Goal: Task Accomplishment & Management: Manage account settings

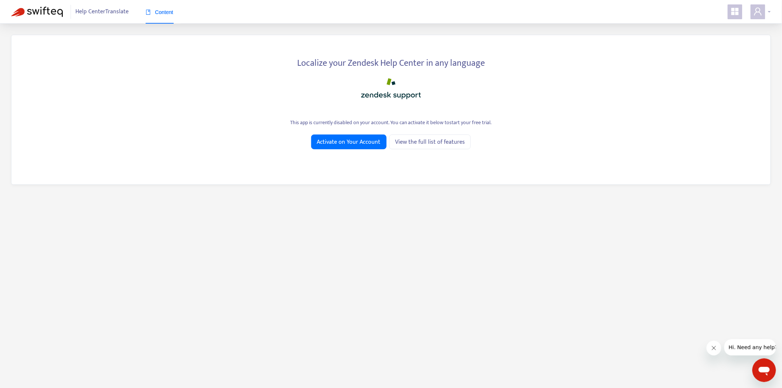
click at [764, 12] on span at bounding box center [758, 11] width 15 height 15
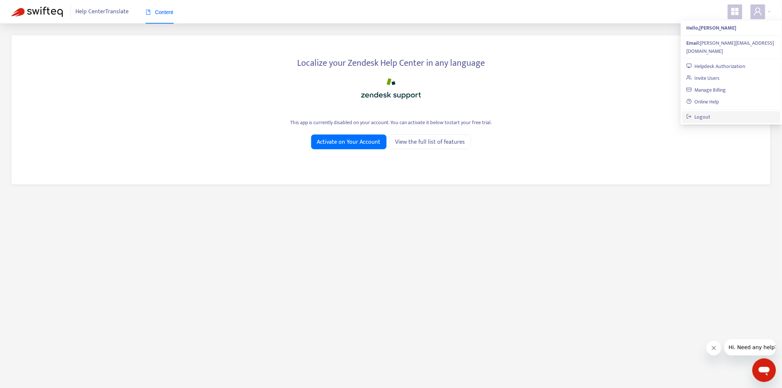
click at [711, 113] on link "Logout" at bounding box center [699, 117] width 24 height 9
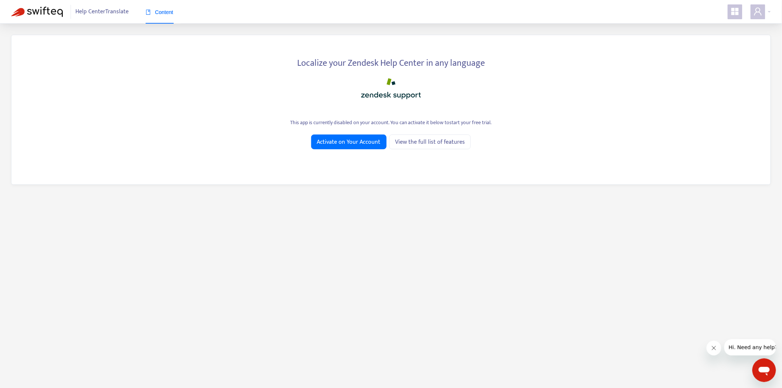
click at [740, 13] on span at bounding box center [735, 11] width 15 height 15
click at [762, 13] on icon "user" at bounding box center [758, 11] width 9 height 9
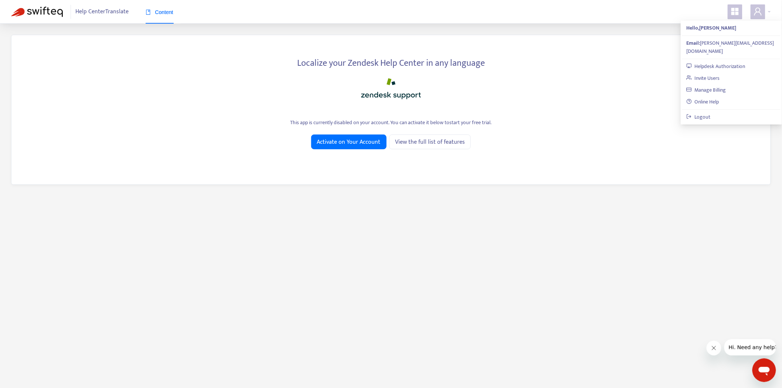
click at [737, 12] on icon "appstore" at bounding box center [734, 11] width 7 height 7
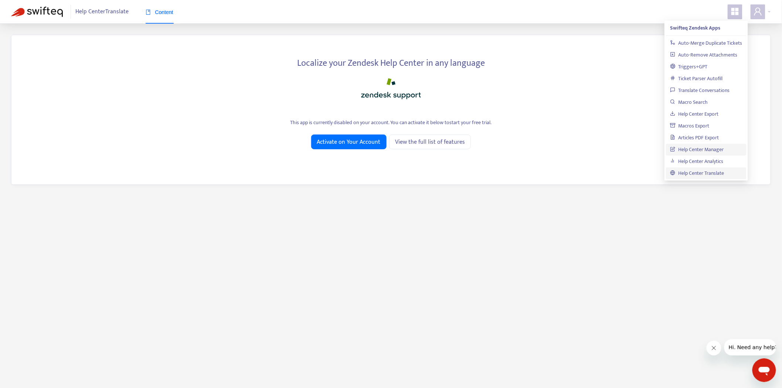
click at [711, 150] on link "Help Center Manager" at bounding box center [697, 149] width 54 height 9
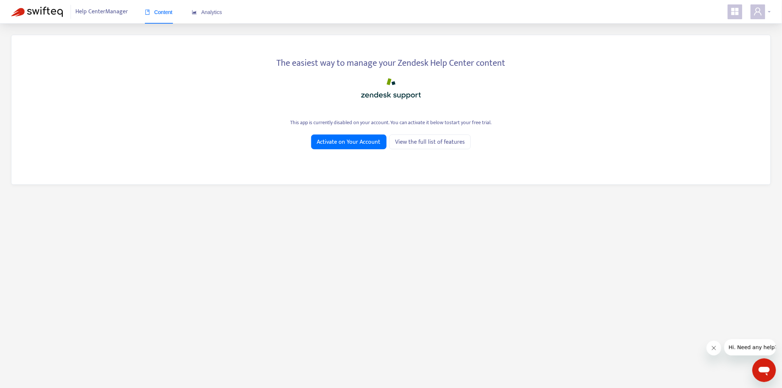
click at [756, 9] on icon "user" at bounding box center [758, 11] width 9 height 9
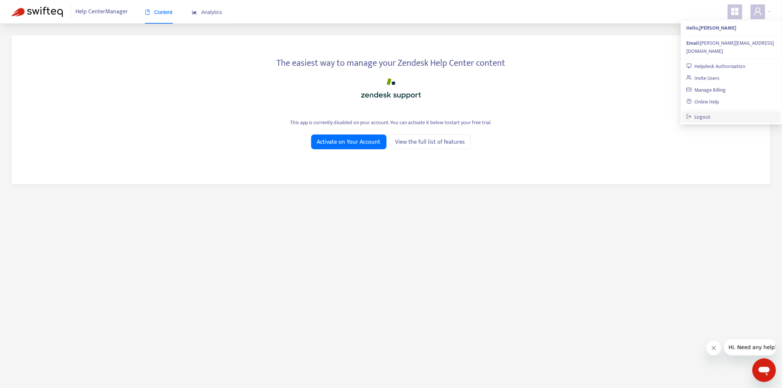
click at [711, 113] on link "Logout" at bounding box center [699, 117] width 24 height 9
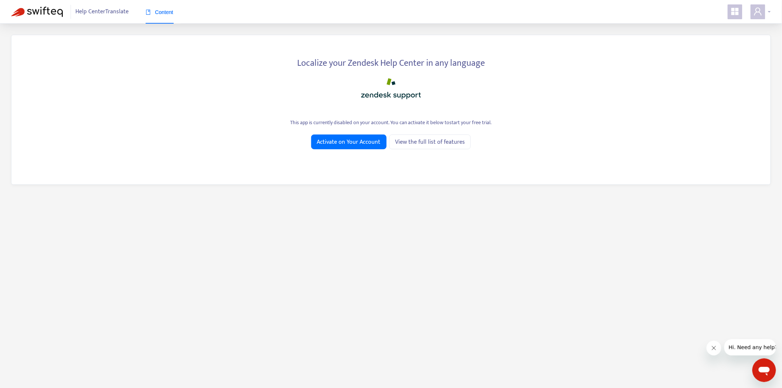
click at [765, 10] on span at bounding box center [758, 11] width 15 height 15
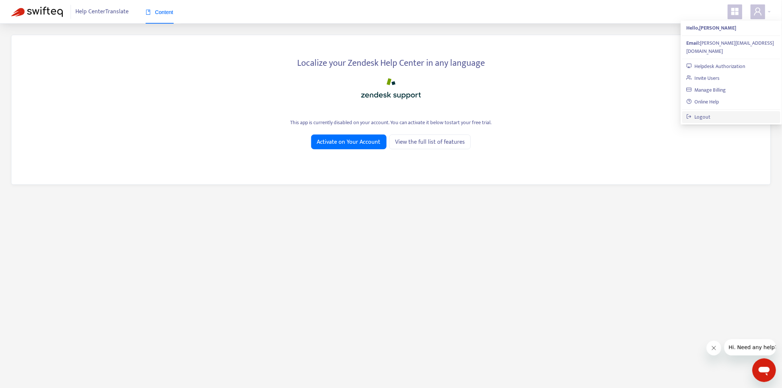
click at [711, 113] on link "Logout" at bounding box center [699, 117] width 24 height 9
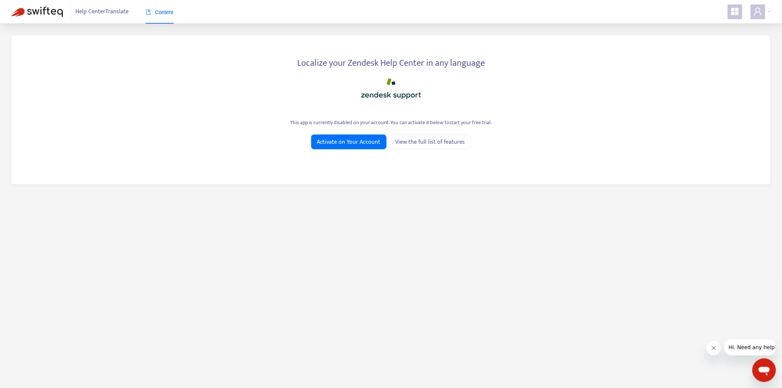
click at [737, 12] on icon "appstore" at bounding box center [735, 11] width 9 height 9
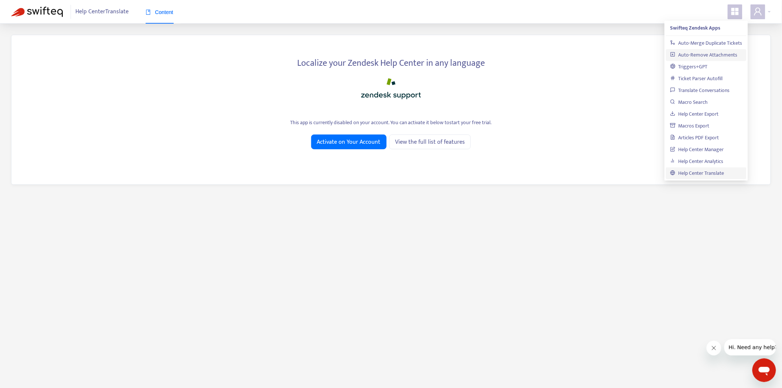
click at [707, 51] on link "Auto-Remove Attachments" at bounding box center [703, 55] width 67 height 9
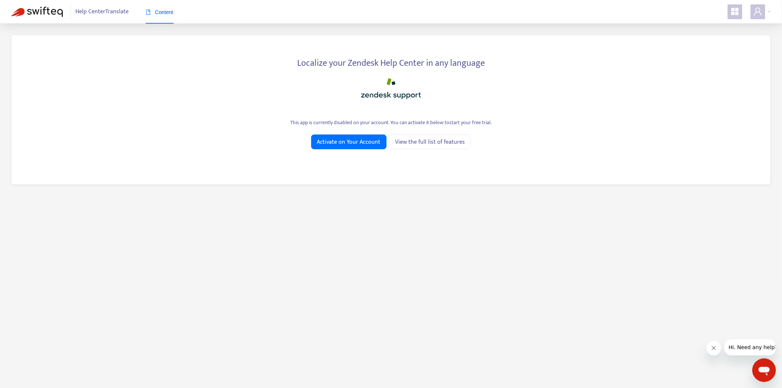
click at [767, 19] on div "Help Center Translate Content" at bounding box center [391, 12] width 782 height 24
click at [764, 14] on span at bounding box center [758, 11] width 15 height 15
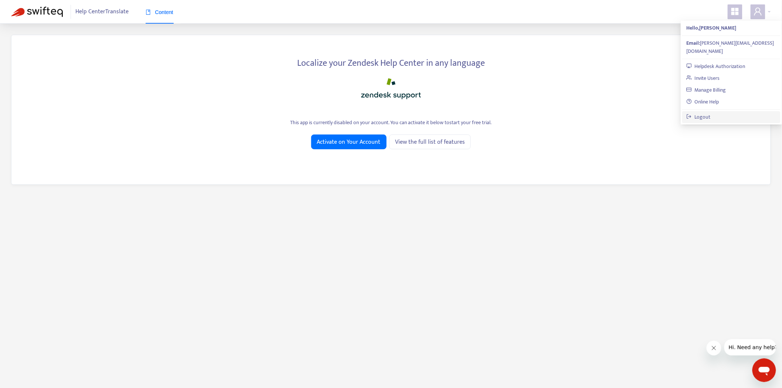
click at [711, 113] on link "Logout" at bounding box center [699, 117] width 24 height 9
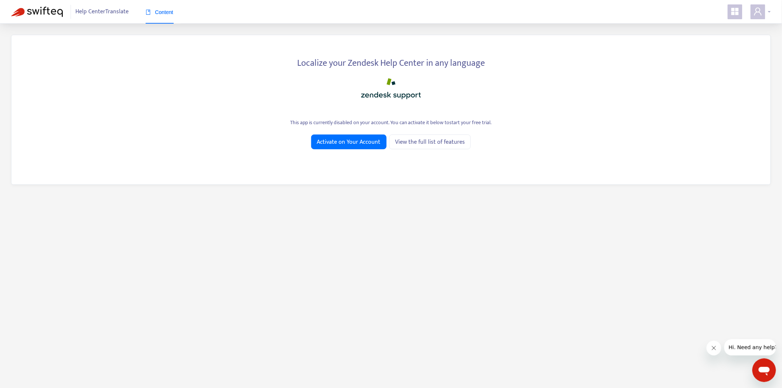
click at [766, 10] on div at bounding box center [761, 11] width 20 height 15
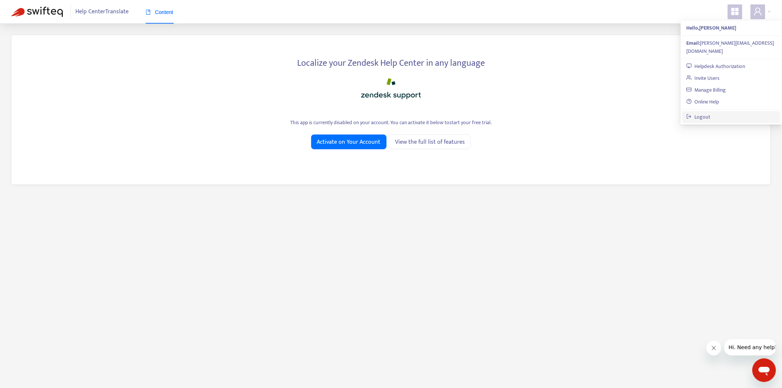
click at [711, 113] on link "Logout" at bounding box center [699, 117] width 24 height 9
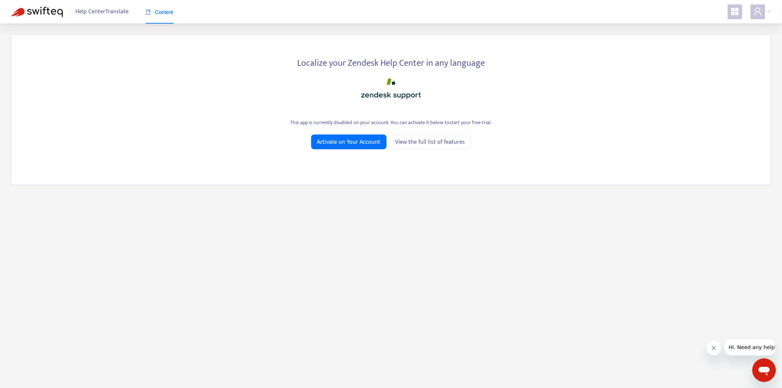
click at [513, 188] on div "Localize your Zendesk Help Center in any language This app is currently disable…" at bounding box center [391, 110] width 782 height 172
